Goal: Information Seeking & Learning: Learn about a topic

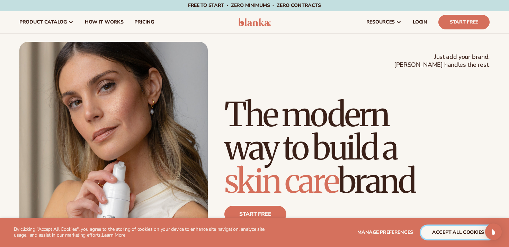
click at [461, 234] on button "accept all cookies" at bounding box center [458, 232] width 74 height 13
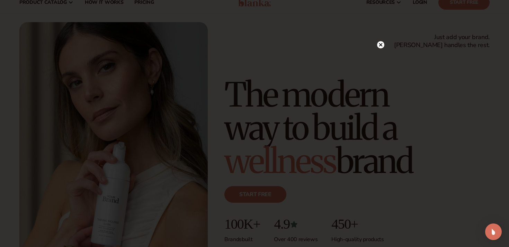
scroll to position [19, 0]
click at [379, 45] on circle at bounding box center [380, 44] width 7 height 7
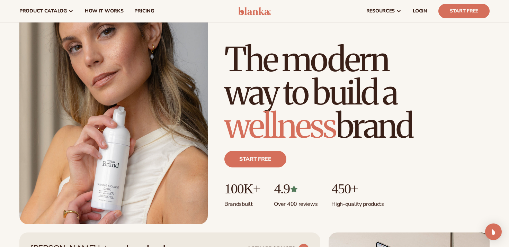
scroll to position [0, 0]
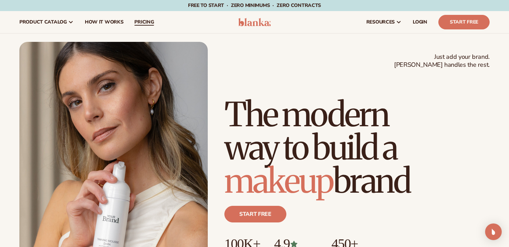
click at [147, 21] on span "pricing" at bounding box center [143, 22] width 19 height 6
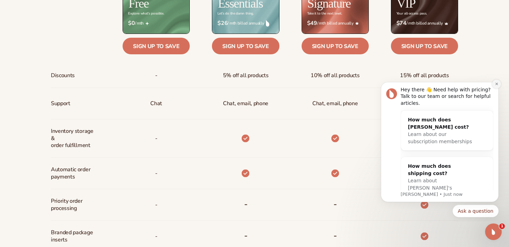
click at [496, 84] on icon "Dismiss notification" at bounding box center [496, 84] width 2 height 2
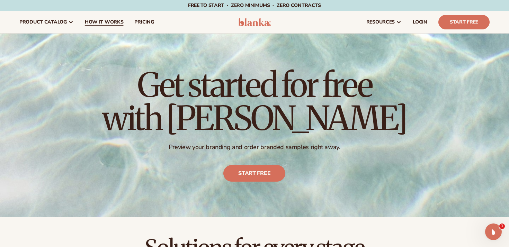
click at [101, 23] on span "How It Works" at bounding box center [104, 22] width 39 height 6
